Goal: Information Seeking & Learning: Learn about a topic

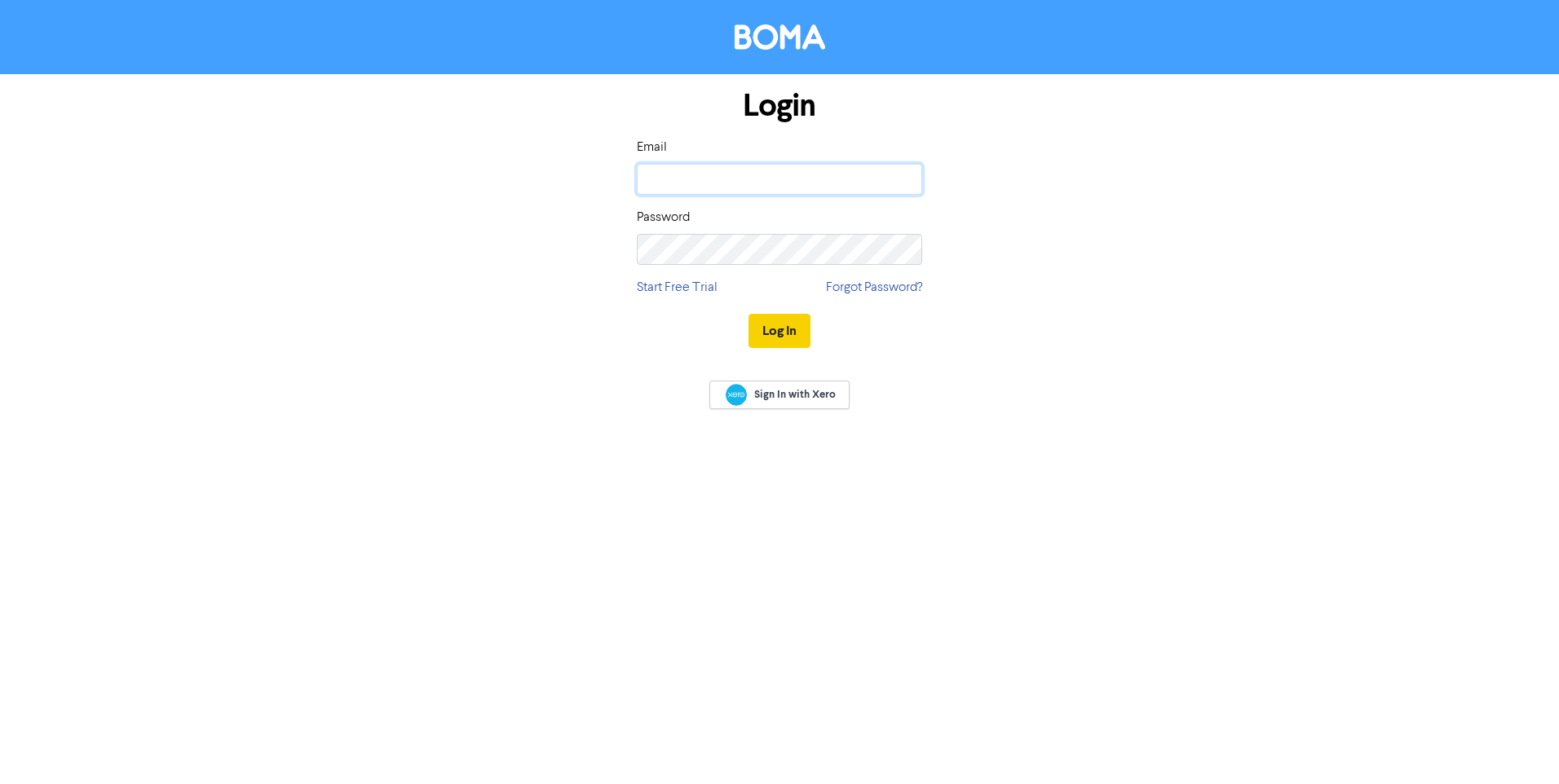
type input "[PERSON_NAME][EMAIL_ADDRESS][DOMAIN_NAME]"
click at [778, 332] on button "Log In" at bounding box center [779, 330] width 62 height 34
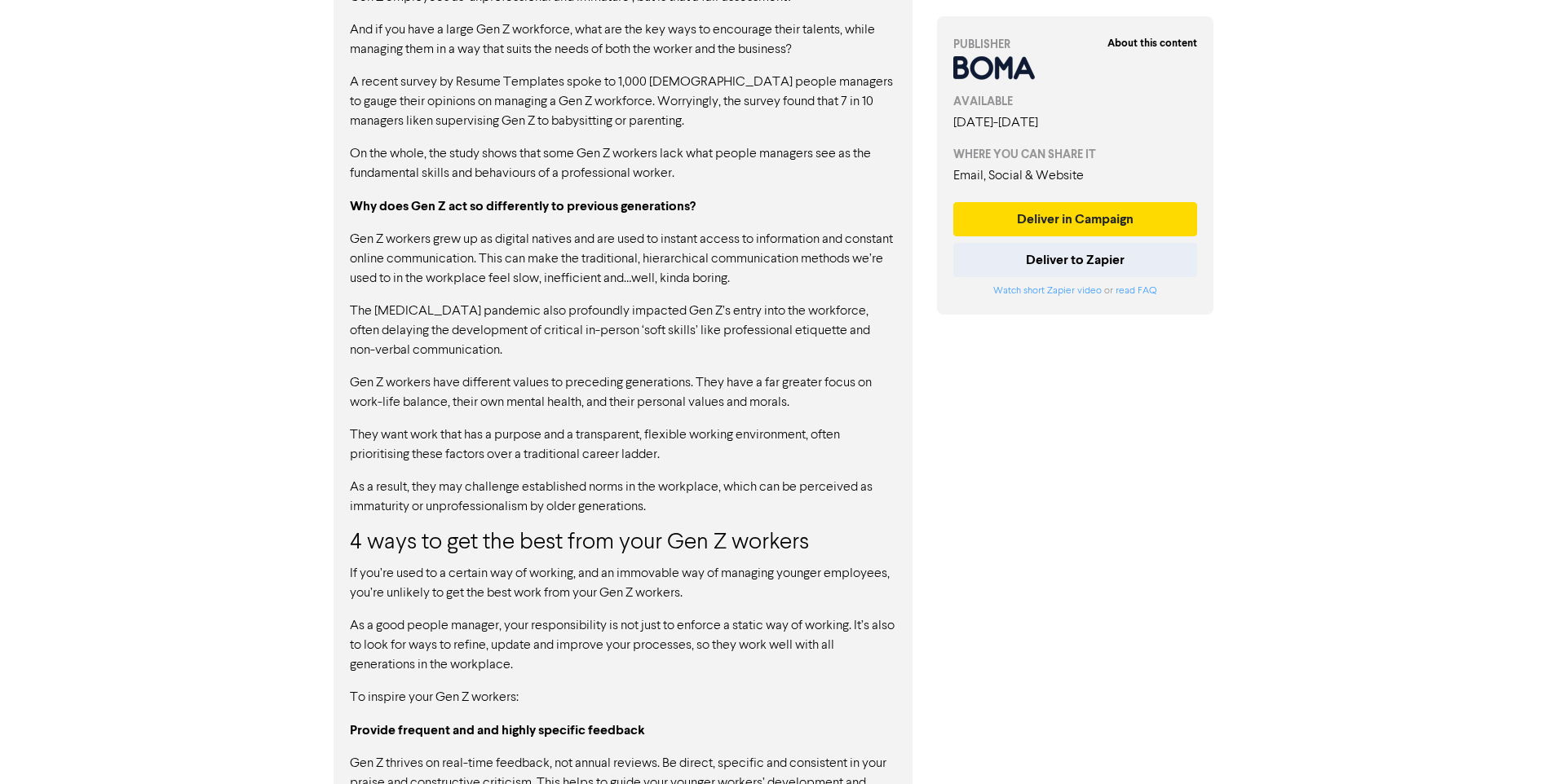
scroll to position [1141, 0]
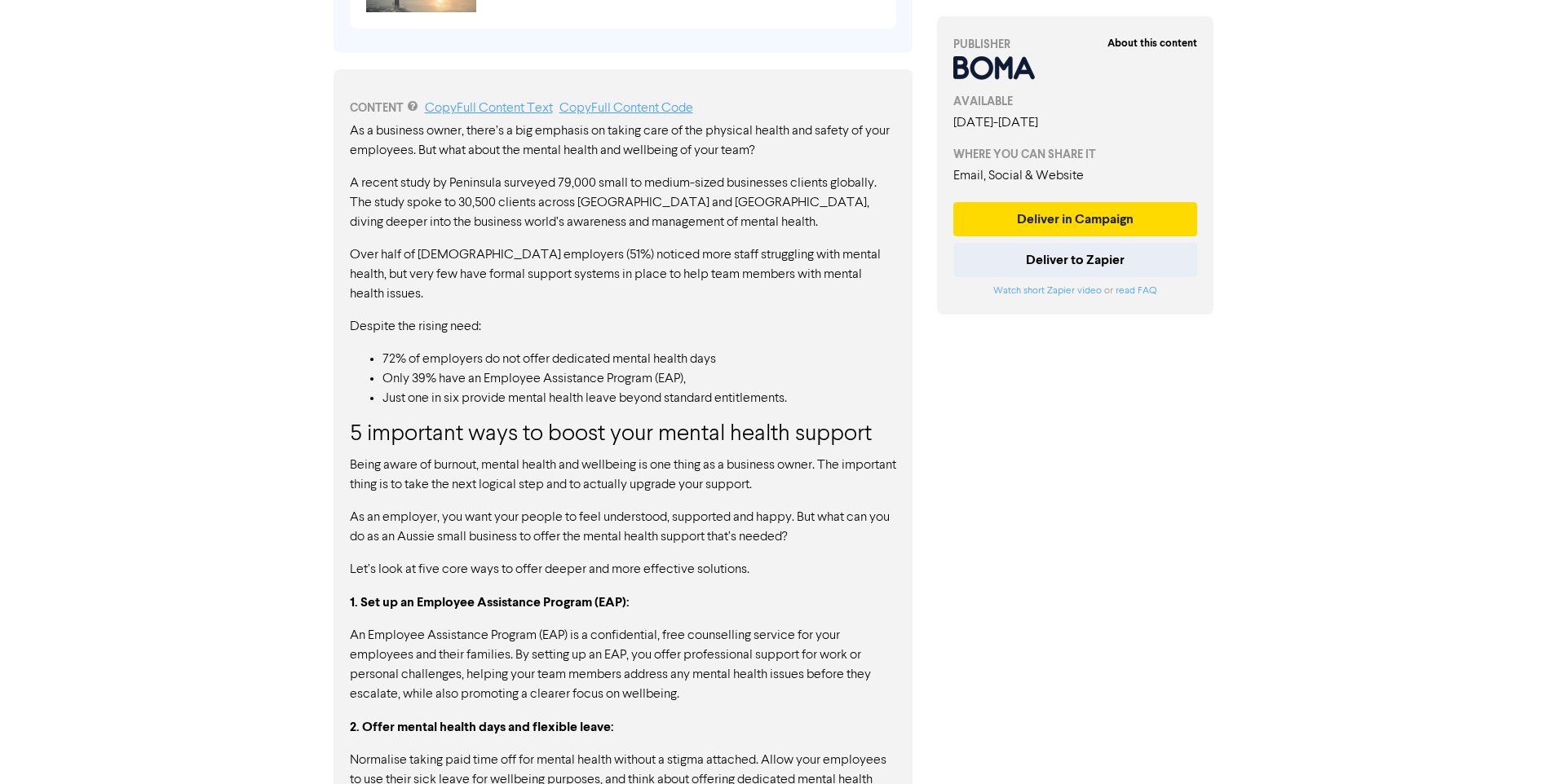
scroll to position [815, 0]
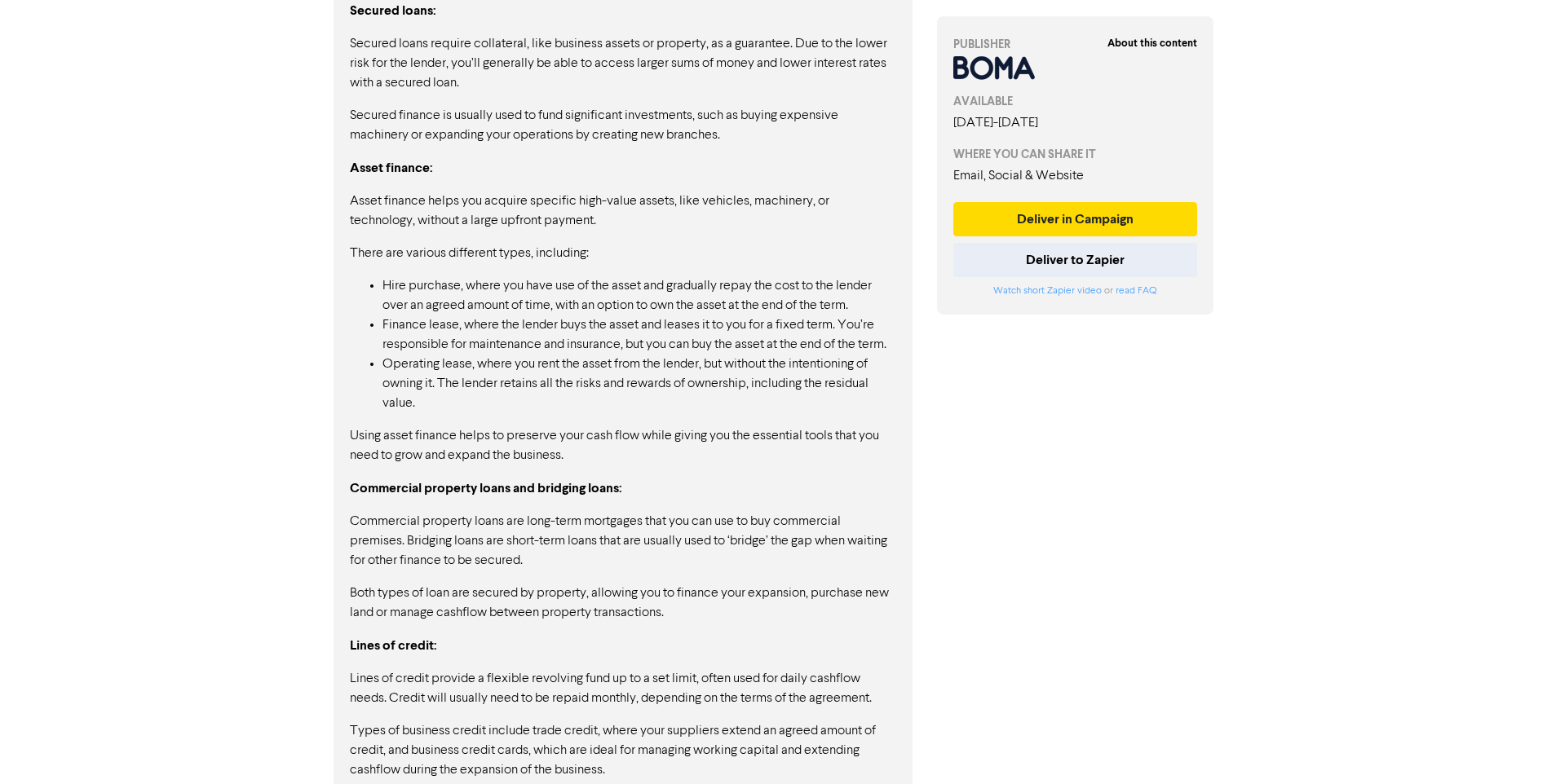
scroll to position [1657, 0]
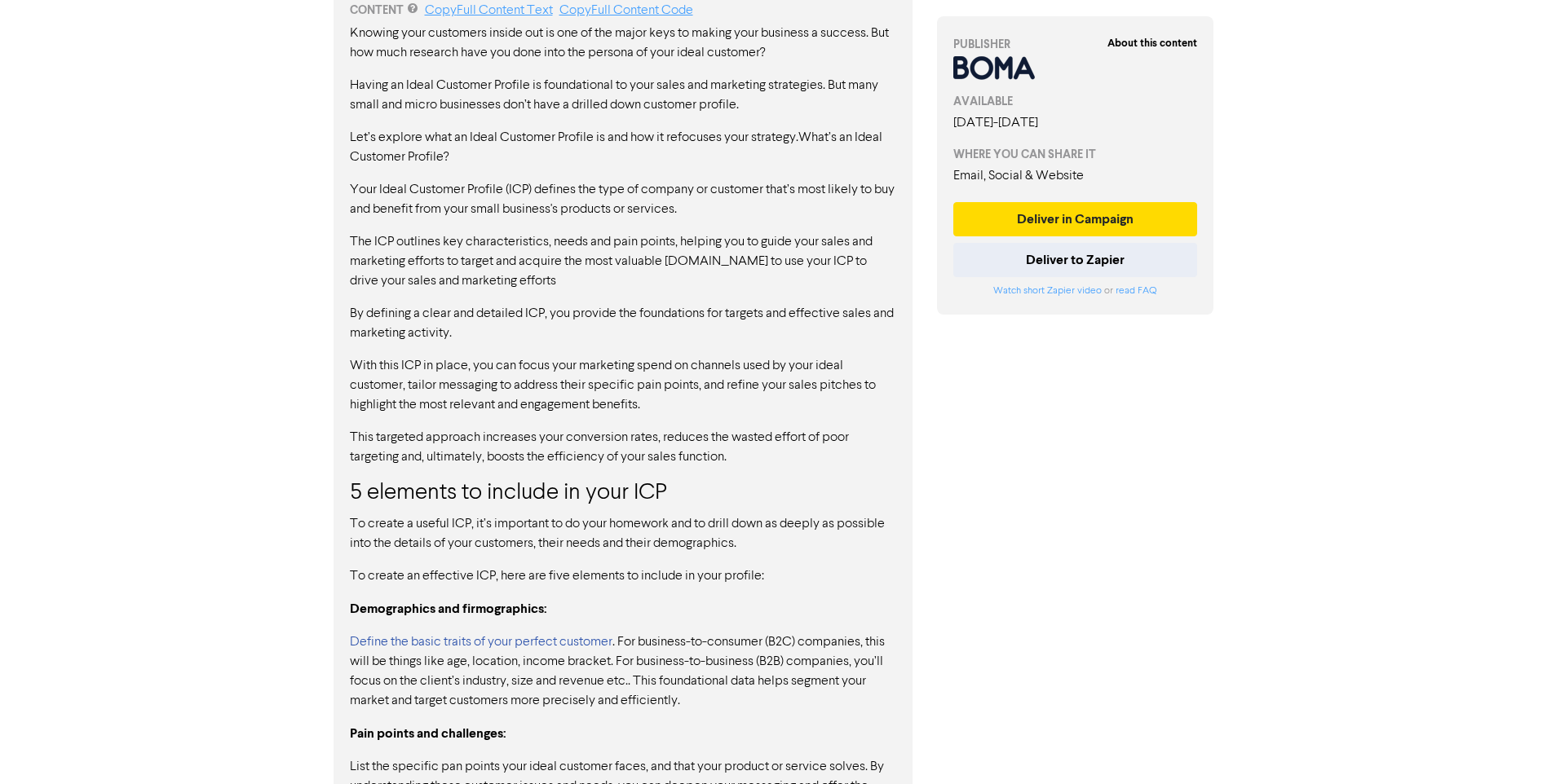
scroll to position [892, 0]
